Goal: Task Accomplishment & Management: Complete application form

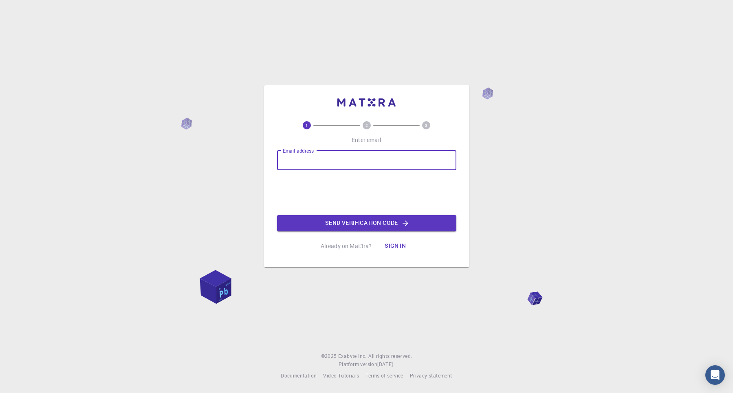
click at [390, 154] on input "Email address" at bounding box center [366, 160] width 179 height 20
click at [293, 159] on input "Email address" at bounding box center [366, 160] width 179 height 20
type input "avrasaha97@gmail.com"
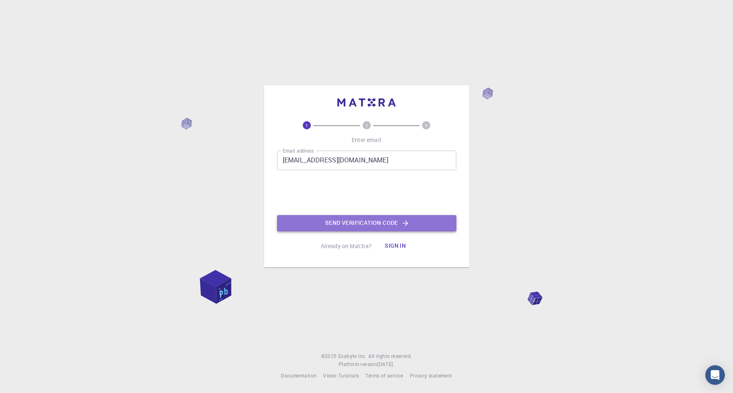
click at [328, 215] on button "Send verification code" at bounding box center [366, 223] width 179 height 16
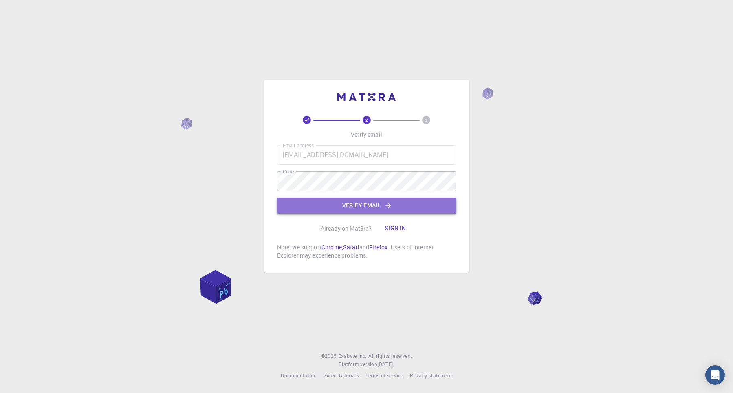
click at [342, 198] on button "Verify email" at bounding box center [366, 205] width 179 height 16
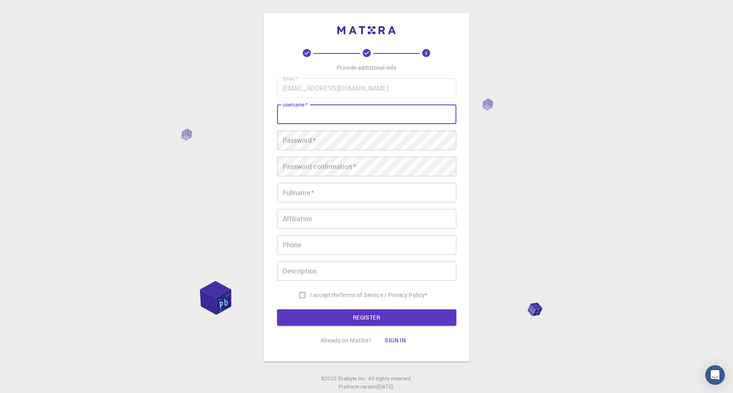
click at [315, 115] on input "username   *" at bounding box center [366, 114] width 179 height 20
type input "Avra"
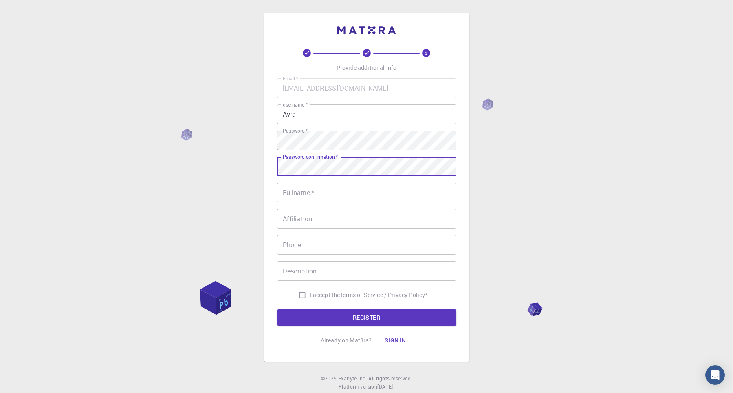
click at [327, 198] on input "Fullname   *" at bounding box center [366, 193] width 179 height 20
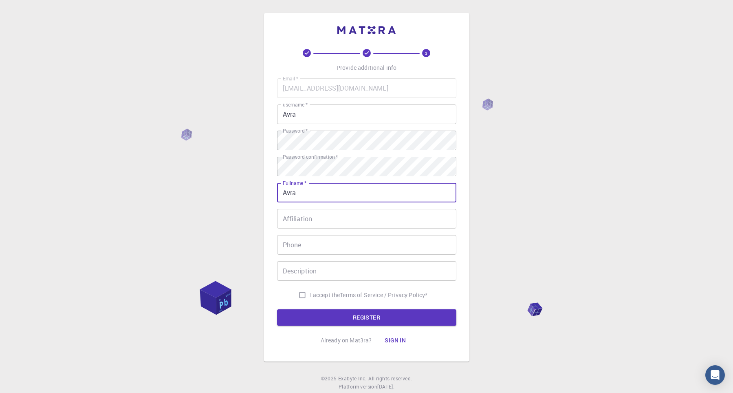
type input "Avra"
click at [331, 220] on input "Affiliation" at bounding box center [366, 219] width 179 height 20
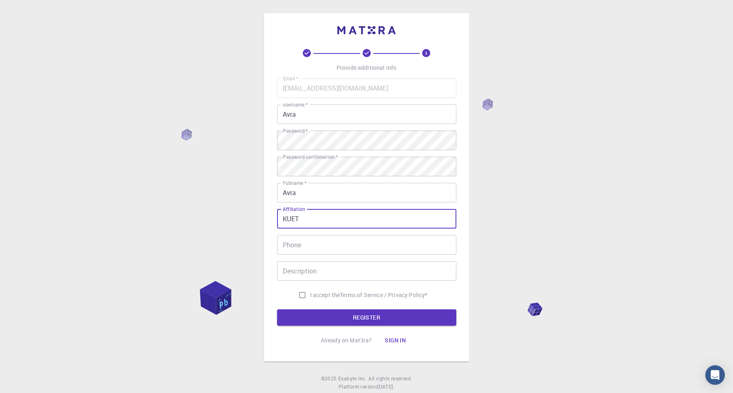
type input "KUET"
click at [348, 253] on input "Phone" at bounding box center [366, 245] width 179 height 20
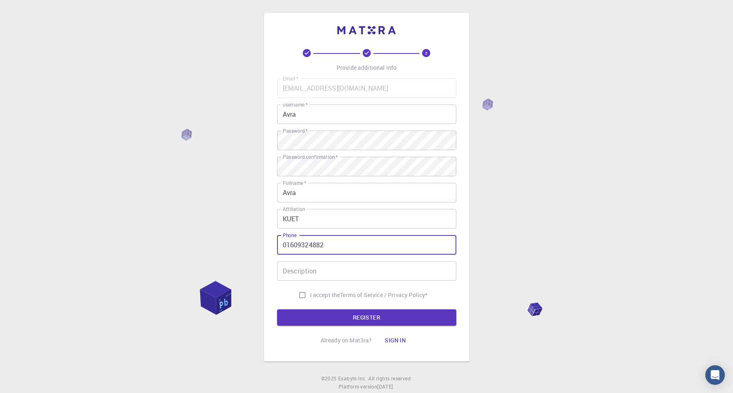
type input "01609324882"
click at [340, 270] on input "Description" at bounding box center [366, 271] width 179 height 20
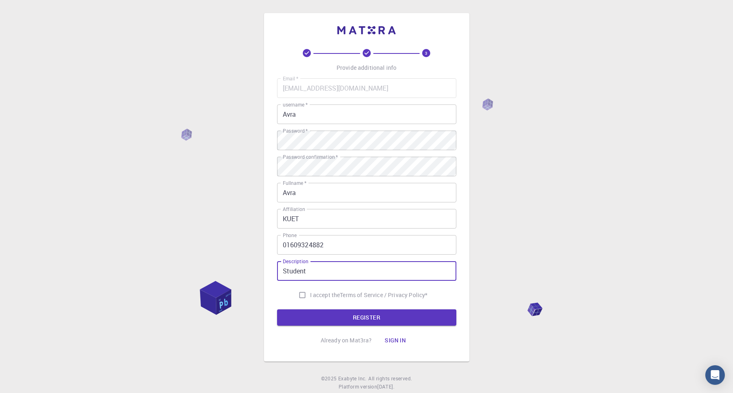
type input "Student"
click at [302, 293] on input "I accept the Terms of Service / Privacy Policy *" at bounding box center [302, 294] width 15 height 15
checkbox input "true"
click at [332, 313] on button "REGISTER" at bounding box center [366, 317] width 179 height 16
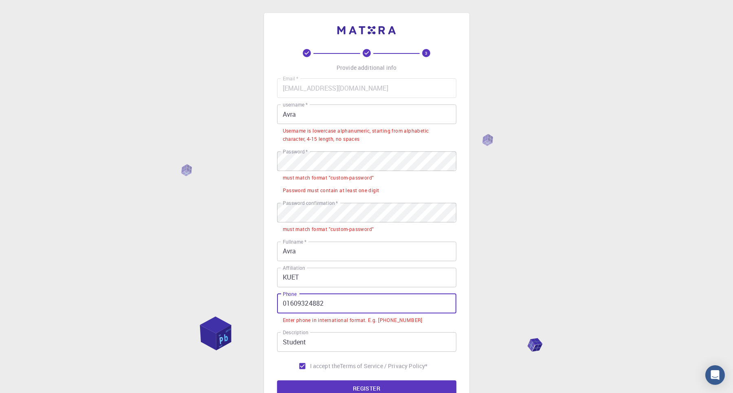
click at [283, 303] on input "01609324882" at bounding box center [366, 303] width 179 height 20
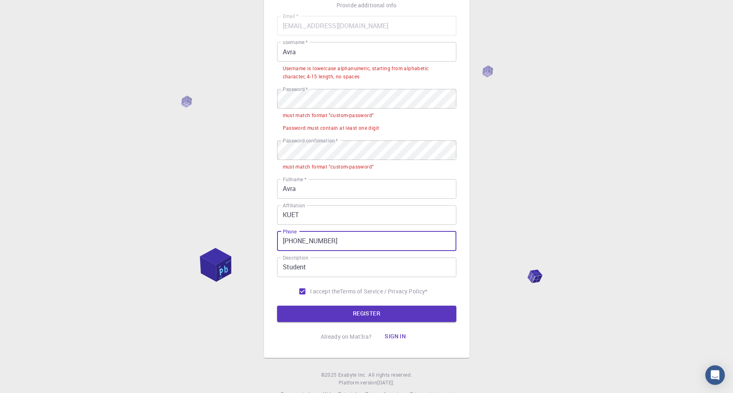
scroll to position [86, 0]
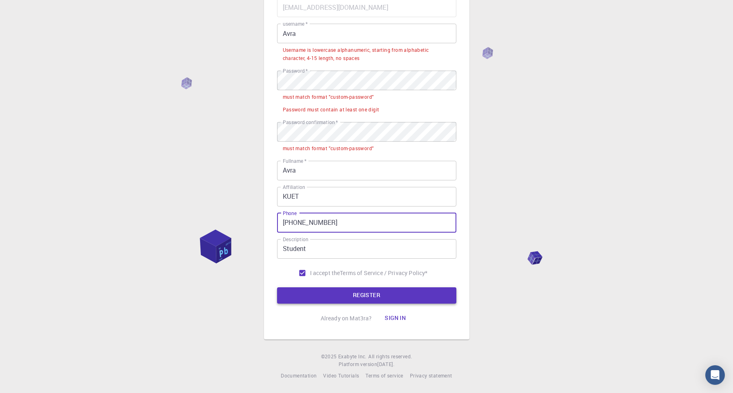
type input "+8801609324882"
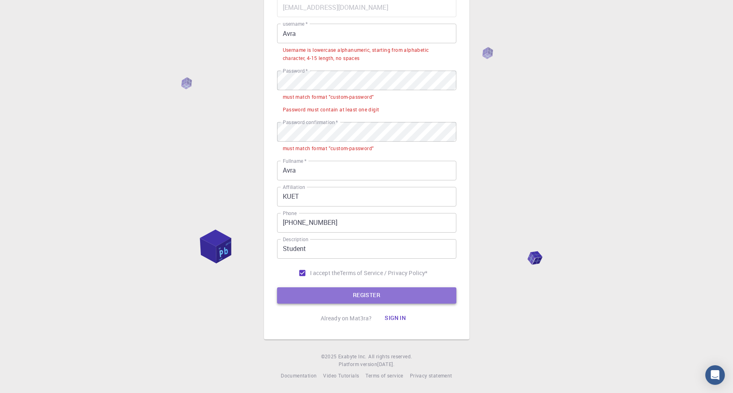
click at [339, 287] on button "REGISTER" at bounding box center [366, 295] width 179 height 16
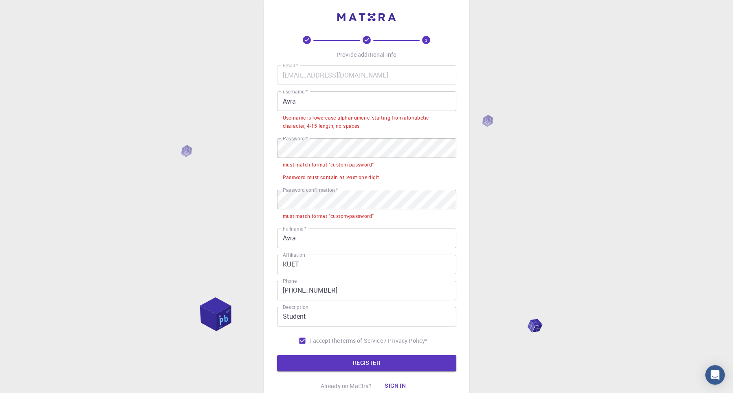
scroll to position [0, 0]
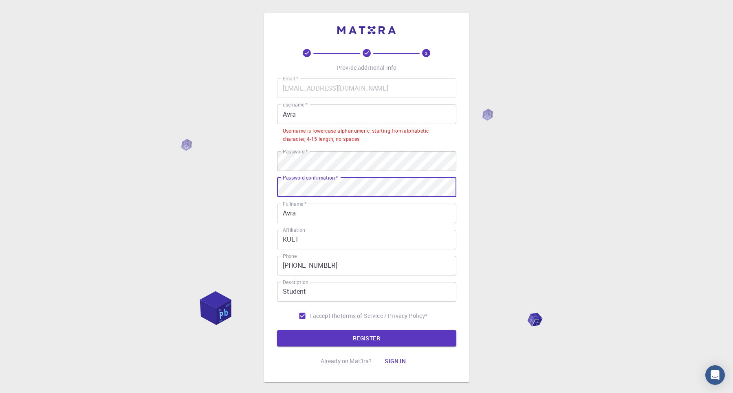
click at [277, 330] on button "REGISTER" at bounding box center [366, 338] width 179 height 16
click at [336, 117] on input "Avra" at bounding box center [366, 114] width 179 height 20
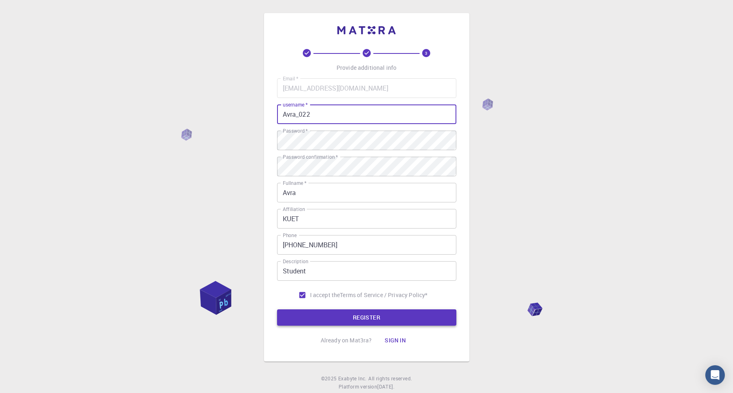
click at [366, 320] on button "REGISTER" at bounding box center [366, 317] width 179 height 16
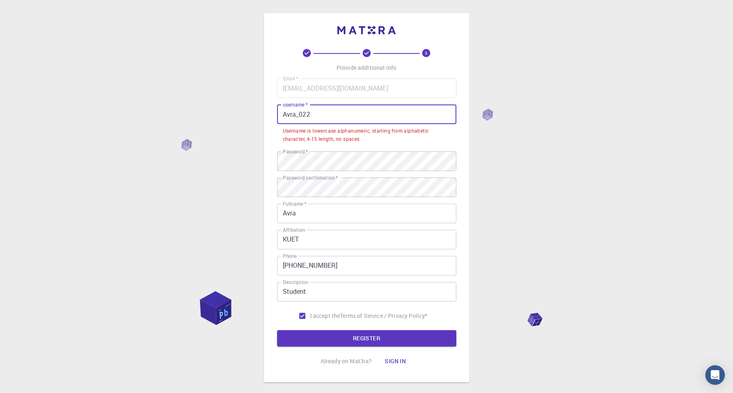
click at [302, 118] on input "Avra_022" at bounding box center [366, 114] width 179 height 20
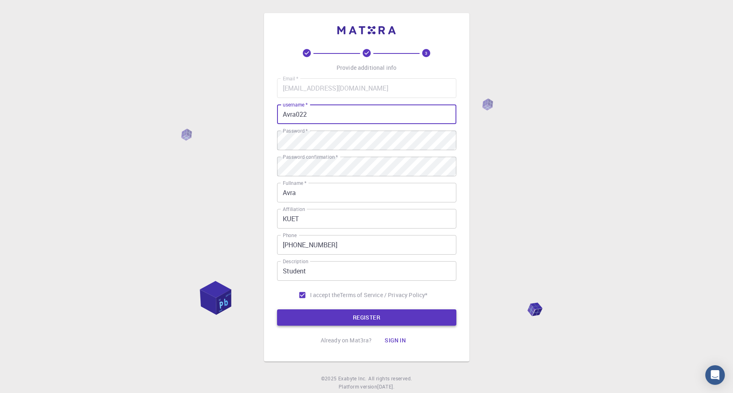
click at [388, 318] on button "REGISTER" at bounding box center [366, 317] width 179 height 16
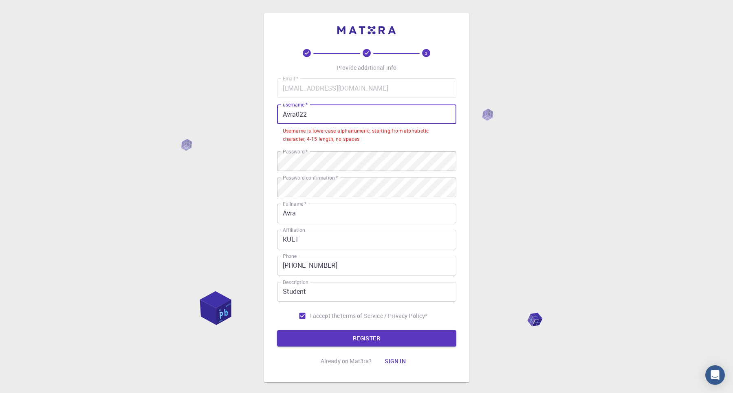
click at [289, 113] on input "Avra022" at bounding box center [366, 114] width 179 height 20
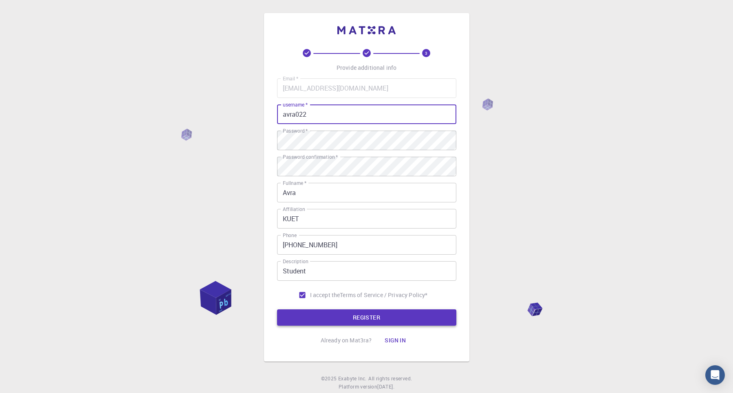
type input "avra022"
click at [369, 319] on button "REGISTER" at bounding box center [366, 317] width 179 height 16
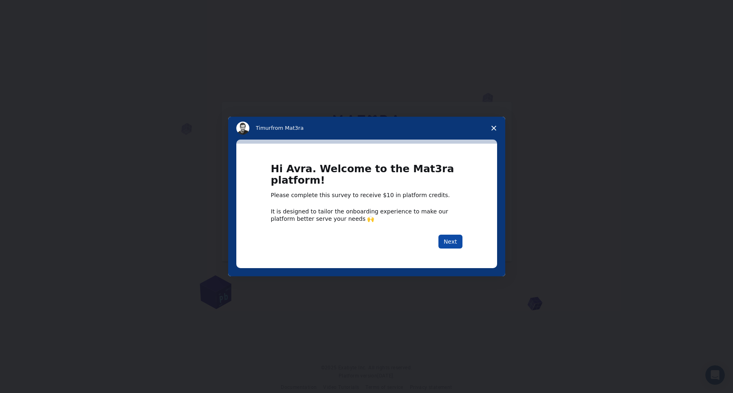
click at [450, 238] on button "Next" at bounding box center [451, 241] width 24 height 14
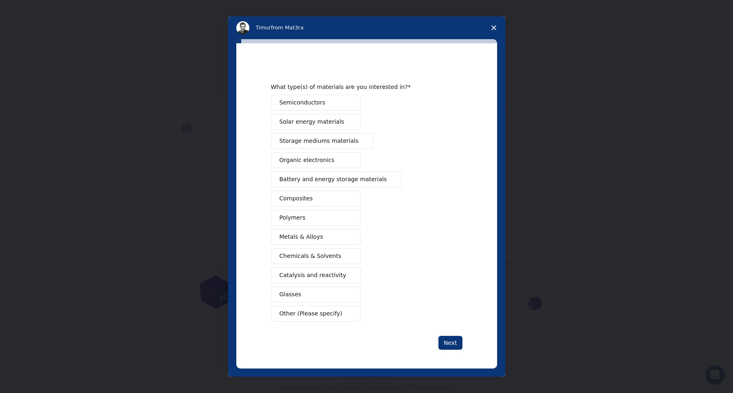
click at [318, 182] on span "Battery and energy storage materials" at bounding box center [334, 179] width 108 height 9
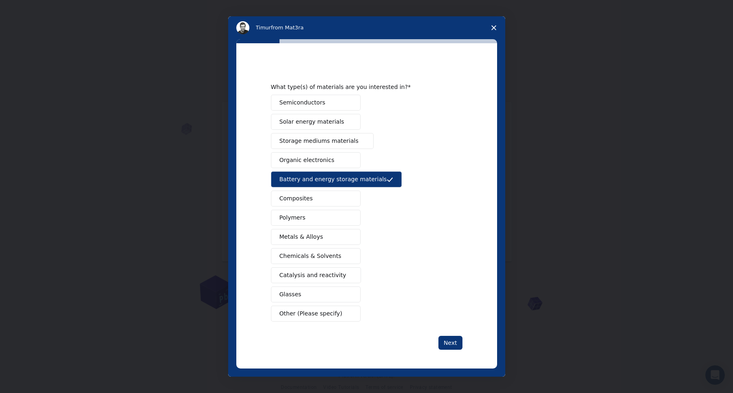
click at [306, 100] on span "Semiconductors" at bounding box center [303, 102] width 46 height 9
click at [451, 340] on button "Next" at bounding box center [451, 342] width 24 height 14
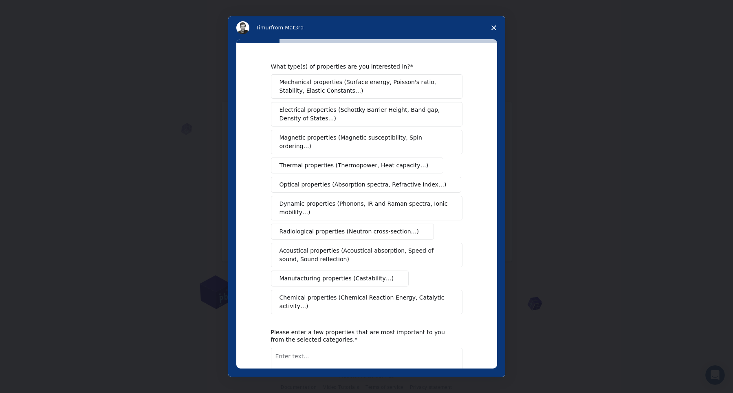
click at [338, 112] on span "Electrical properties (Schottky Barrier Height, Band gap, Density of States…)" at bounding box center [365, 114] width 170 height 17
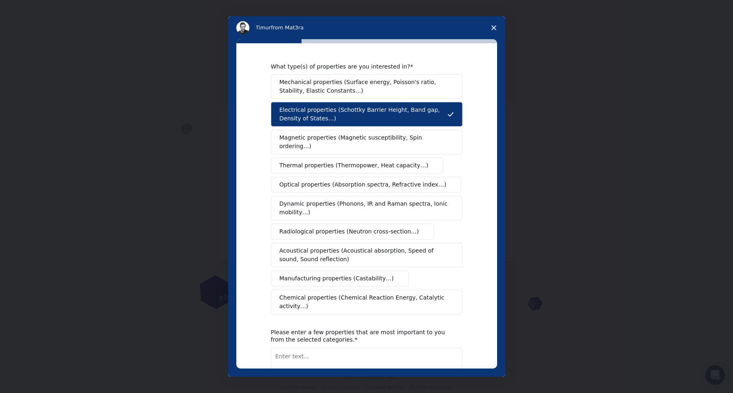
click at [348, 83] on span "Mechanical properties (Surface energy, Poisson's ratio, Stability, Elastic Cons…" at bounding box center [365, 86] width 170 height 17
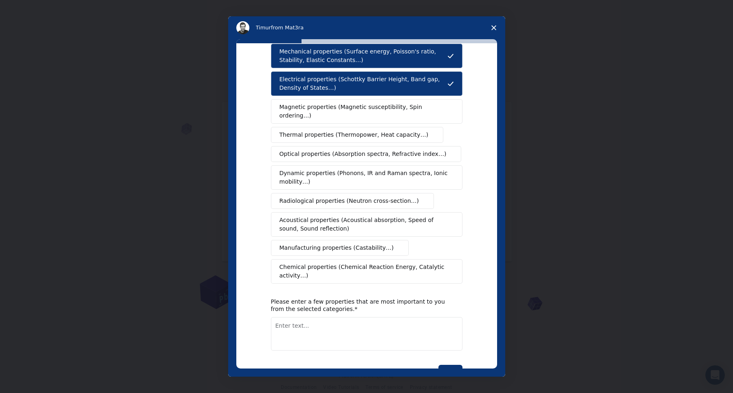
scroll to position [52, 0]
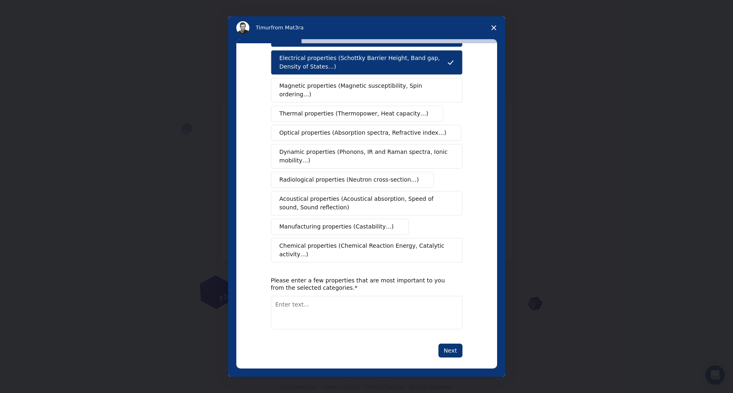
click at [466, 338] on div "What type(s) of properties are you interested in? Mechanical properties (Surfac…" at bounding box center [366, 205] width 261 height 325
click at [452, 343] on button "Next" at bounding box center [451, 350] width 24 height 14
click at [358, 308] on textarea "Enter text..." at bounding box center [367, 312] width 192 height 33
type textarea "N"
click at [357, 296] on textarea "Energy barrier calculation" at bounding box center [367, 312] width 192 height 33
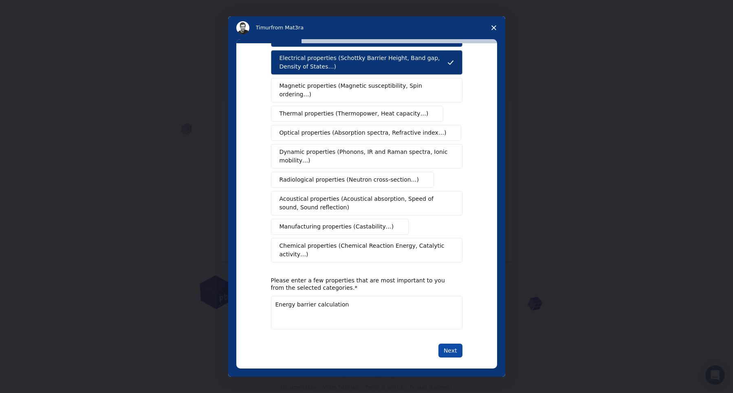
type textarea "Energy barrier calculation"
click at [444, 343] on button "Next" at bounding box center [451, 350] width 24 height 14
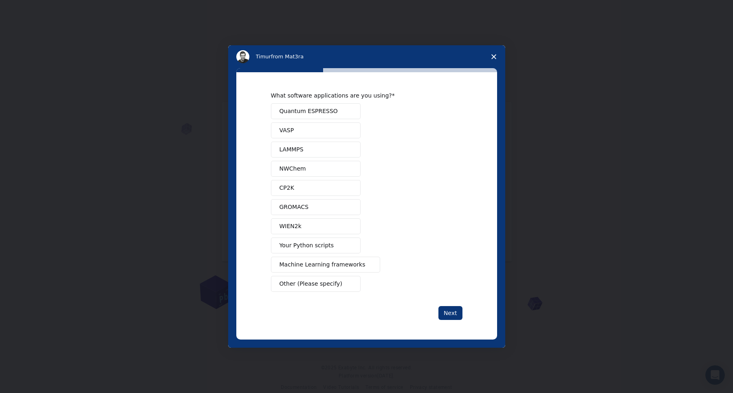
click at [307, 108] on span "Quantum ESPRESSO" at bounding box center [309, 111] width 58 height 9
click at [301, 149] on span "LAMMPS" at bounding box center [292, 149] width 24 height 9
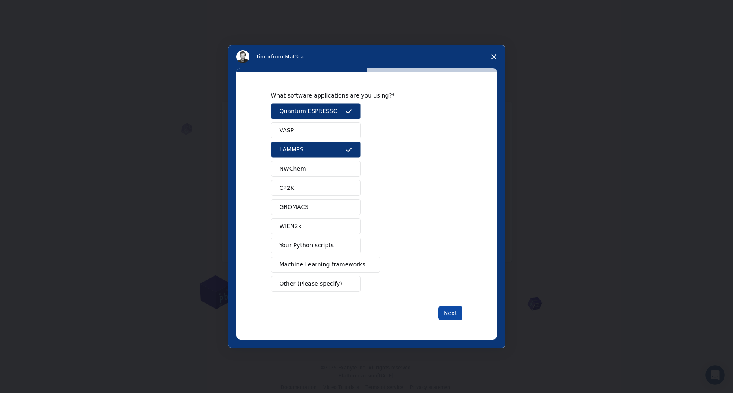
click at [447, 316] on button "Next" at bounding box center [451, 313] width 24 height 14
click at [448, 315] on button "Next" at bounding box center [451, 313] width 24 height 14
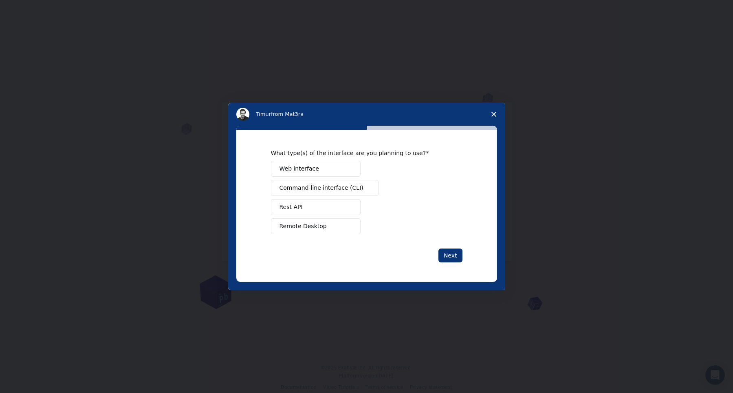
click at [321, 169] on button "Web interface" at bounding box center [316, 169] width 90 height 16
click at [320, 184] on span "Command-line interface (CLI)" at bounding box center [322, 187] width 84 height 9
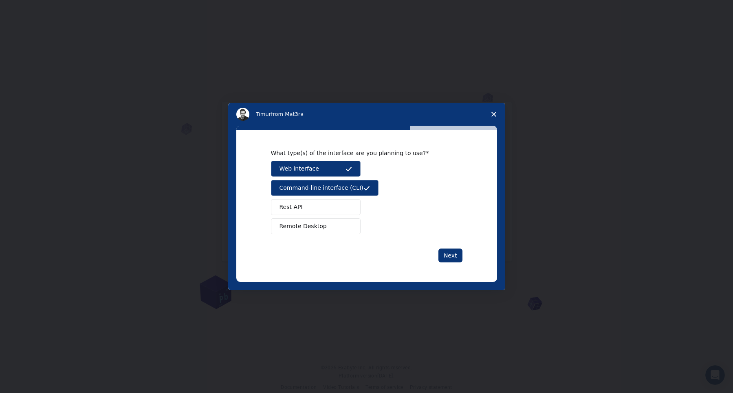
click at [297, 220] on button "Remote Desktop" at bounding box center [316, 226] width 90 height 16
click at [450, 253] on button "Next" at bounding box center [451, 255] width 24 height 14
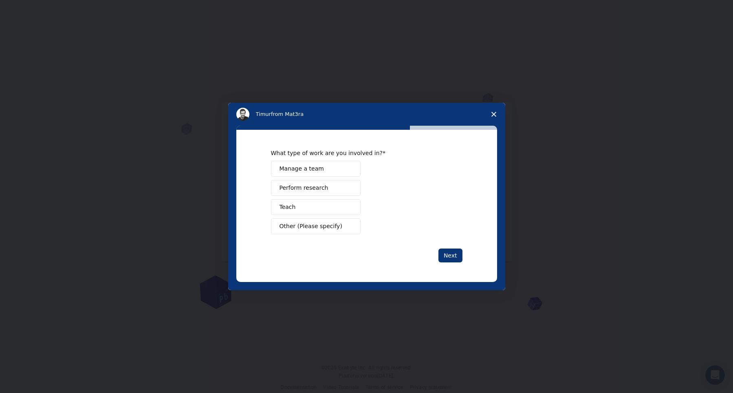
click at [306, 183] on button "Perform research" at bounding box center [316, 188] width 90 height 16
click at [454, 254] on button "Next" at bounding box center [451, 255] width 24 height 14
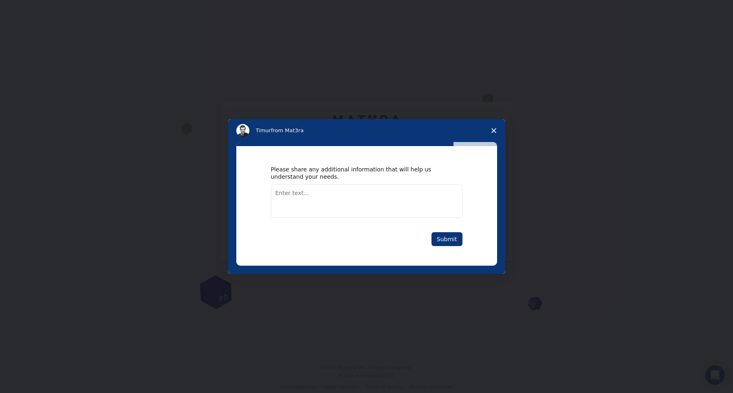
click at [326, 193] on textarea "Enter text..." at bounding box center [367, 200] width 192 height 33
click at [449, 241] on button "Submit" at bounding box center [447, 239] width 31 height 14
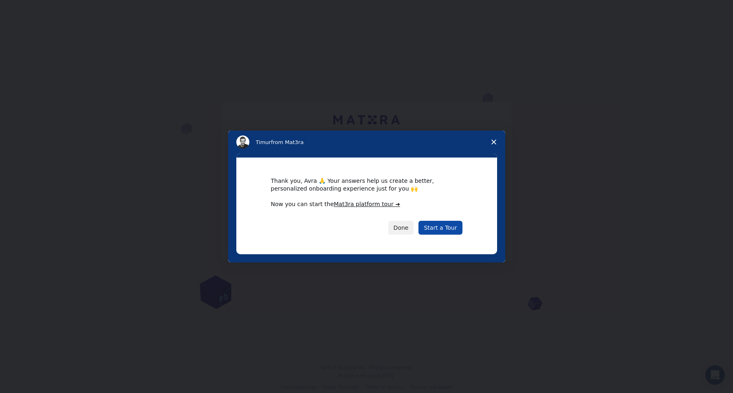
click at [439, 225] on link "Start a Tour" at bounding box center [441, 228] width 44 height 14
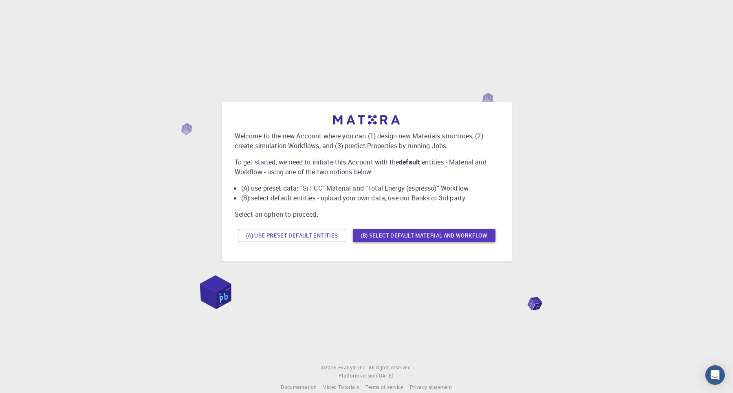
click at [412, 236] on button "(B) Select default material and workflow" at bounding box center [424, 235] width 143 height 13
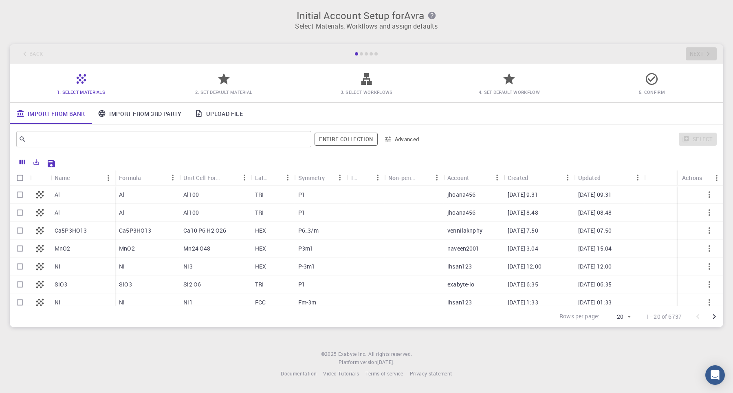
click at [22, 201] on input "Select row" at bounding box center [19, 194] width 15 height 15
checkbox input "true"
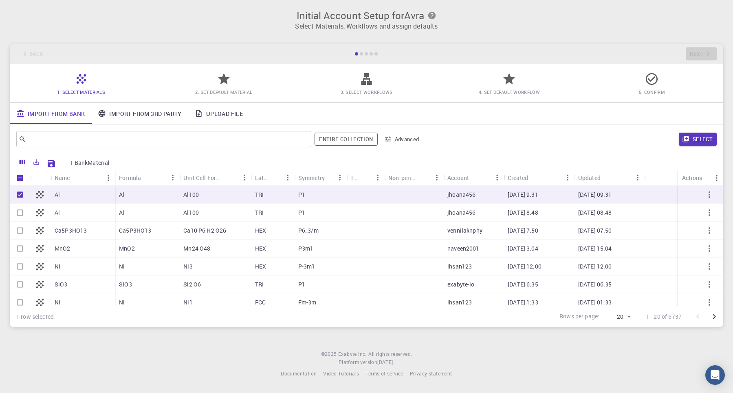
checkbox input "true"
click at [18, 218] on input "Select row" at bounding box center [19, 212] width 15 height 15
checkbox input "true"
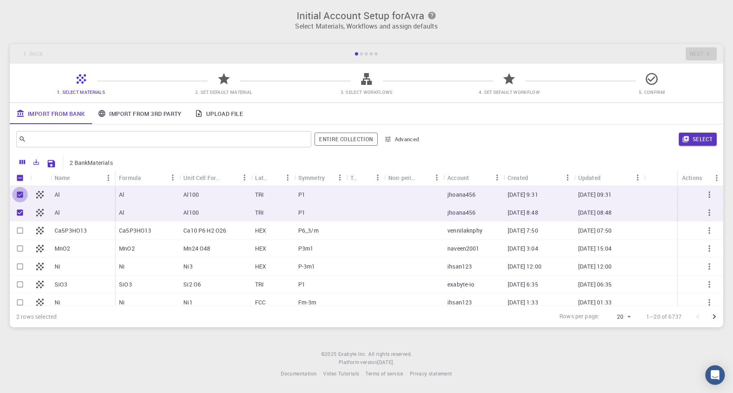
click at [21, 196] on input "Unselect row" at bounding box center [19, 194] width 15 height 15
checkbox input "false"
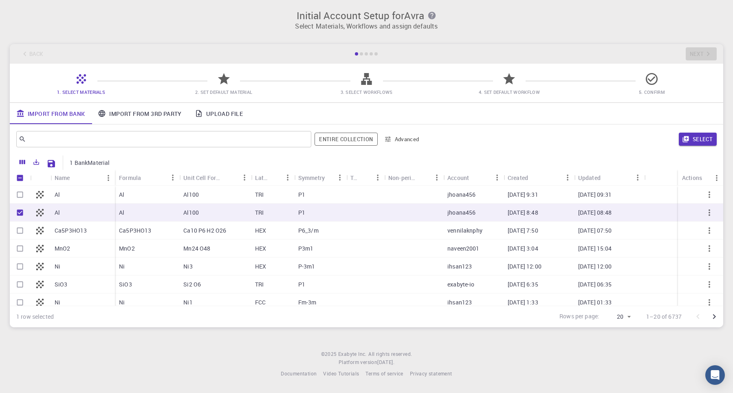
click at [27, 213] on input "Unselect row" at bounding box center [19, 212] width 15 height 15
checkbox input "false"
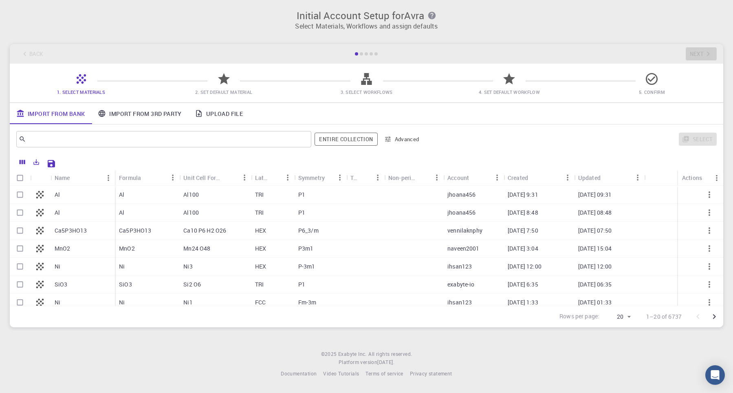
checkbox input "false"
click at [22, 228] on input "Select row" at bounding box center [19, 230] width 15 height 15
checkbox input "true"
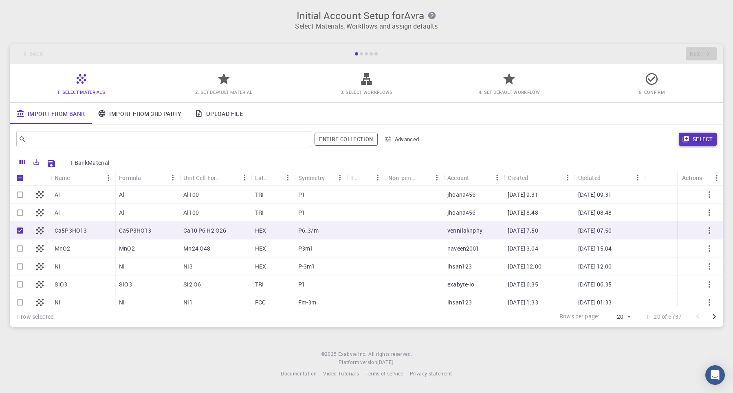
click at [699, 136] on button "Select" at bounding box center [698, 138] width 38 height 13
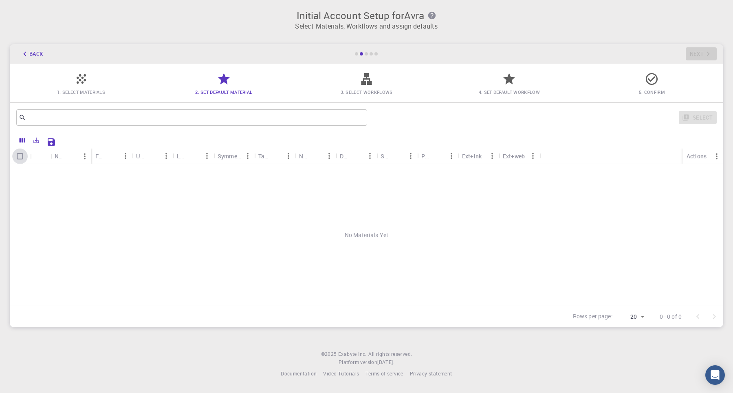
click at [17, 156] on input "Select all rows" at bounding box center [19, 155] width 15 height 15
click at [19, 157] on input "Select all rows" at bounding box center [19, 155] width 15 height 15
checkbox input "false"
click at [244, 340] on div "Initial Account Setup for Avra Select Materials, Workflows and assign defaults …" at bounding box center [366, 195] width 733 height 390
click at [514, 78] on icon at bounding box center [509, 79] width 14 height 14
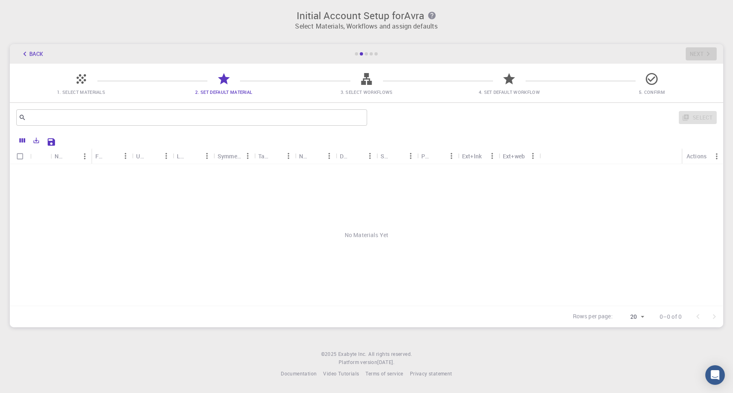
click at [362, 81] on icon at bounding box center [366, 79] width 11 height 12
click at [224, 158] on div "Symmetry" at bounding box center [230, 156] width 24 height 16
click at [202, 159] on button "Menu" at bounding box center [207, 155] width 13 height 13
click at [185, 158] on div "Lattice" at bounding box center [182, 156] width 11 height 16
click at [132, 156] on div "Formula" at bounding box center [133, 156] width 8 height 16
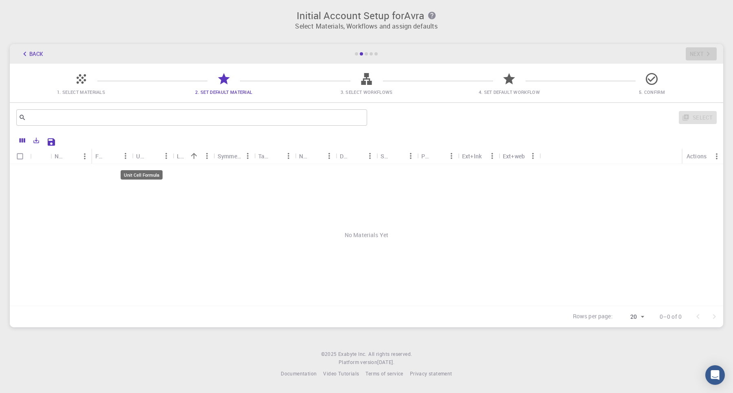
click at [140, 158] on div "Unit Cell Formula" at bounding box center [141, 156] width 11 height 16
click at [100, 158] on div "Formula" at bounding box center [100, 156] width 11 height 16
